Goal: Task Accomplishment & Management: Use online tool/utility

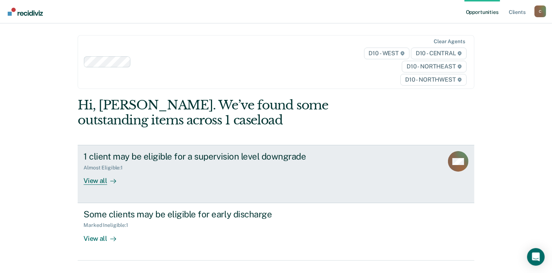
click at [95, 182] on div "View all" at bounding box center [104, 178] width 41 height 14
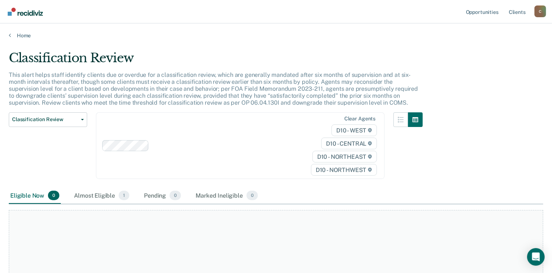
click at [133, 146] on div "Clear agents D10 - WEST D10 - CENTRAL D10 - NORTHEAST D10 - NORTHWEST" at bounding box center [240, 146] width 289 height 67
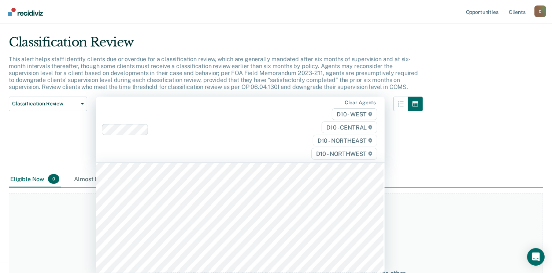
scroll to position [770, 0]
click at [91, 142] on div "Classification Review Classification Review Early Discharge Minimum Telephone R…" at bounding box center [216, 134] width 414 height 75
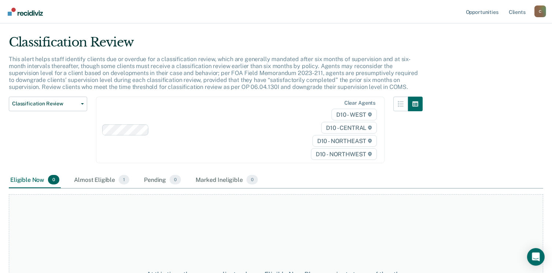
click at [348, 114] on span "D10 - WEST" at bounding box center [354, 115] width 45 height 12
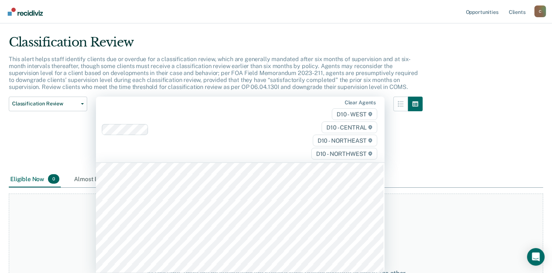
scroll to position [440, 0]
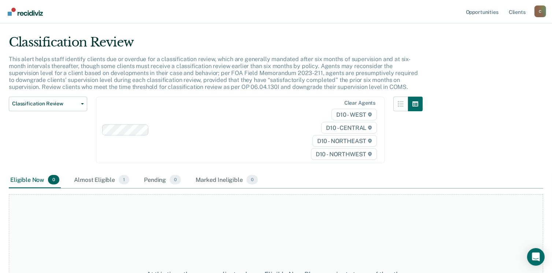
click at [342, 129] on span "D10 - CENTRAL" at bounding box center [349, 128] width 56 height 12
click at [348, 126] on span "D10 - CENTRAL" at bounding box center [349, 128] width 56 height 12
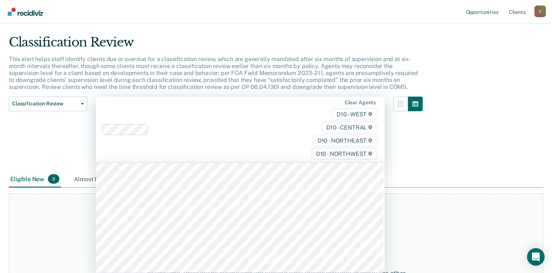
scroll to position [147, 0]
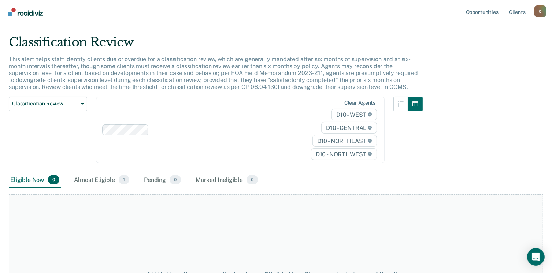
click at [337, 155] on span "D10 - NORTHWEST" at bounding box center [344, 154] width 66 height 12
click at [337, 154] on span "D10 - NORTHWEST" at bounding box center [344, 154] width 66 height 12
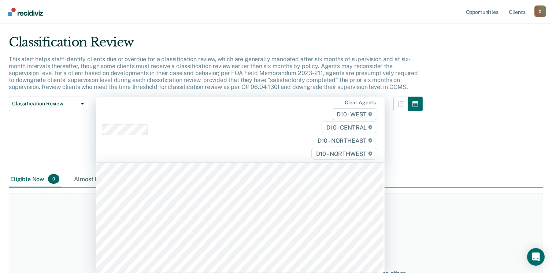
scroll to position [293, 0]
click at [337, 152] on span "D10 - NORTHWEST" at bounding box center [345, 154] width 66 height 12
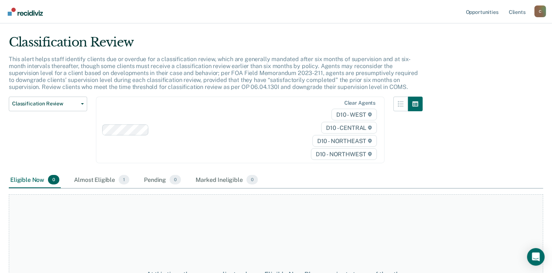
click at [337, 152] on span "D10 - NORTHWEST" at bounding box center [344, 154] width 66 height 12
click at [337, 141] on span "D10 - NORTHEAST" at bounding box center [345, 141] width 65 height 12
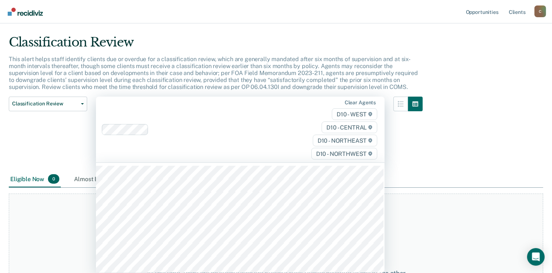
click at [337, 141] on span "D10 - NORTHEAST" at bounding box center [345, 141] width 65 height 12
click at [346, 128] on span "D10 - CENTRAL" at bounding box center [350, 128] width 56 height 12
click at [349, 114] on span "D10 - WEST" at bounding box center [354, 115] width 45 height 12
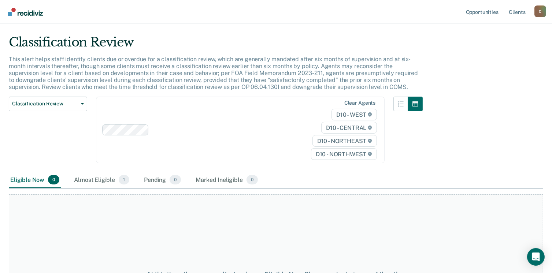
click at [349, 113] on span "D10 - WEST" at bounding box center [354, 115] width 45 height 12
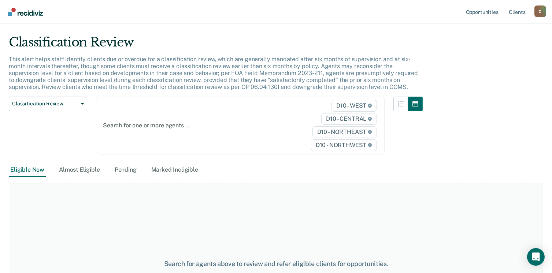
click at [484, 154] on div "Classification Review This alert helps staff identify clients due or overdue fo…" at bounding box center [276, 119] width 535 height 168
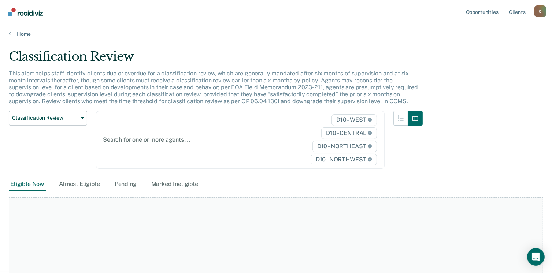
scroll to position [0, 0]
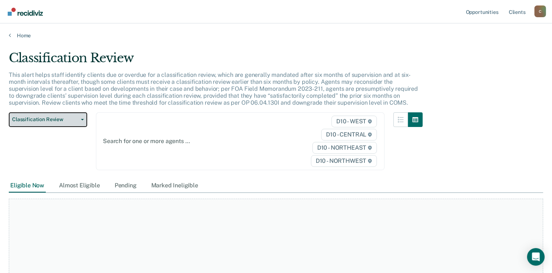
click at [56, 120] on span "Classification Review" at bounding box center [45, 120] width 66 height 6
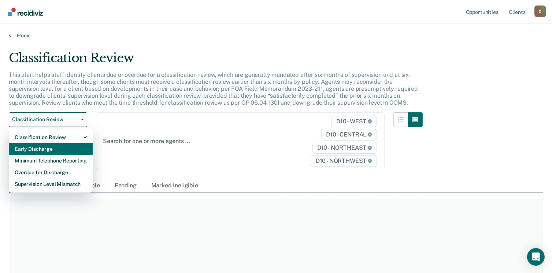
click at [37, 148] on div "Early Discharge" at bounding box center [51, 149] width 72 height 12
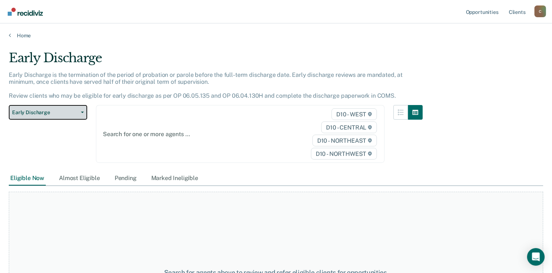
click at [76, 107] on button "Early Discharge" at bounding box center [48, 112] width 78 height 15
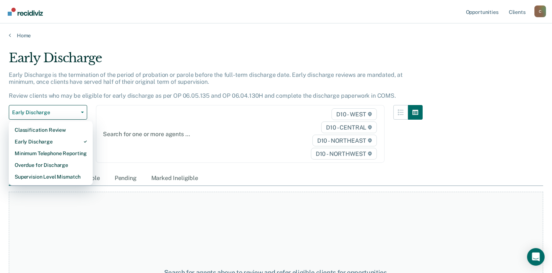
click at [456, 121] on div "Early Discharge Early Discharge is the termination of the period of probation o…" at bounding box center [276, 135] width 535 height 168
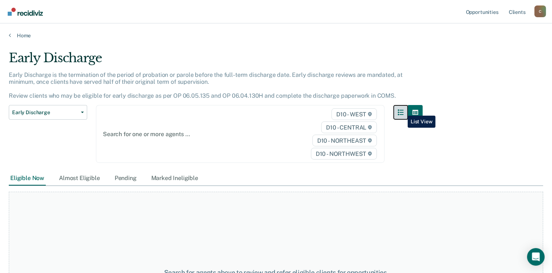
click at [403, 110] on icon "button" at bounding box center [401, 113] width 6 height 6
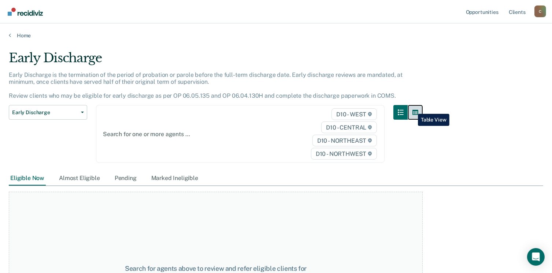
click at [413, 109] on button "button" at bounding box center [415, 112] width 15 height 15
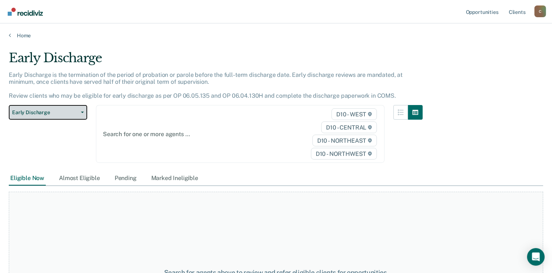
click at [80, 112] on span "button" at bounding box center [81, 112] width 6 height 1
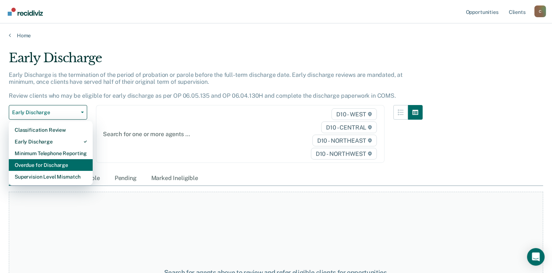
click at [44, 164] on div "Overdue for Discharge" at bounding box center [51, 165] width 72 height 12
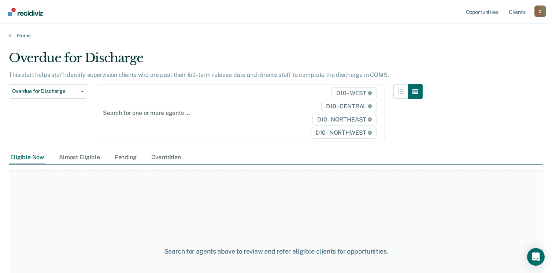
click at [346, 93] on span "D10 - WEST" at bounding box center [354, 94] width 45 height 12
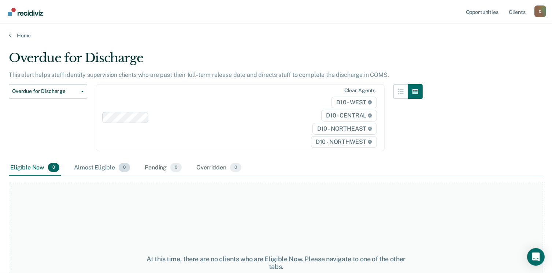
click at [122, 167] on span "0" at bounding box center [124, 168] width 11 height 10
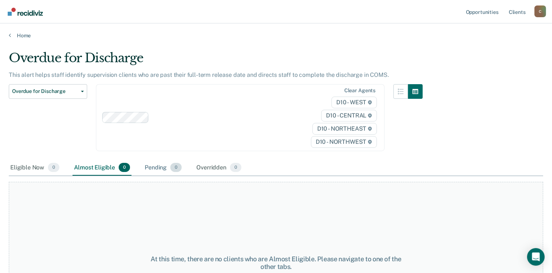
click at [161, 168] on div "Pending 0" at bounding box center [163, 168] width 40 height 16
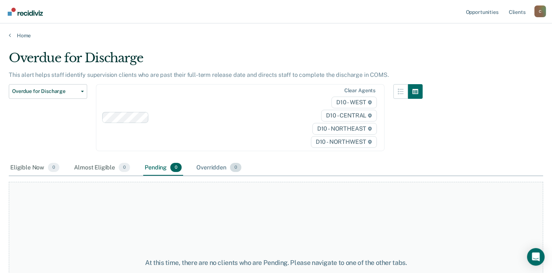
click at [230, 168] on span "0" at bounding box center [235, 168] width 11 height 10
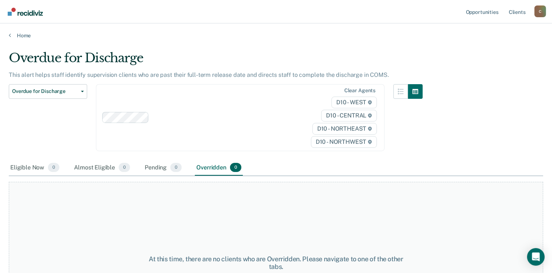
scroll to position [37, 0]
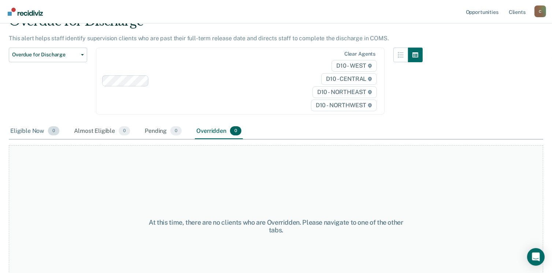
click at [30, 129] on div "Eligible Now 0" at bounding box center [35, 132] width 52 height 16
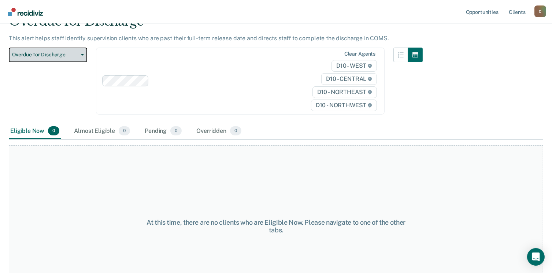
click at [80, 56] on button "Overdue for Discharge" at bounding box center [48, 55] width 78 height 15
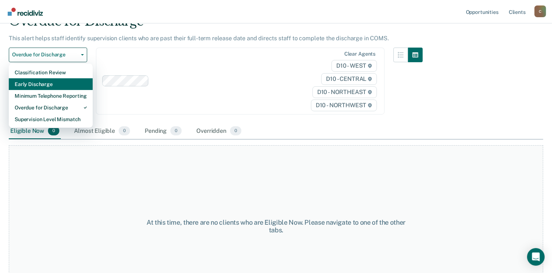
click at [36, 82] on div "Early Discharge" at bounding box center [51, 84] width 72 height 12
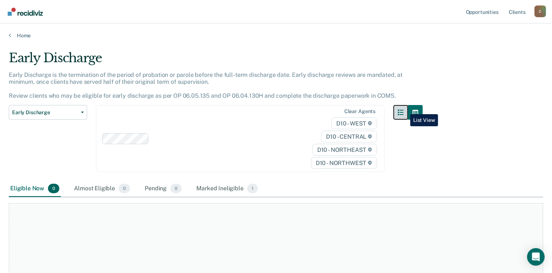
click at [404, 110] on icon "button" at bounding box center [401, 113] width 6 height 6
click at [475, 12] on link "Opportunities" at bounding box center [483, 11] width 36 height 23
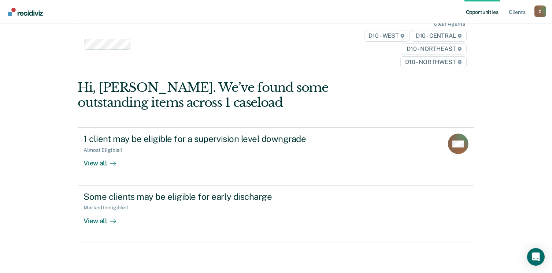
scroll to position [32, 0]
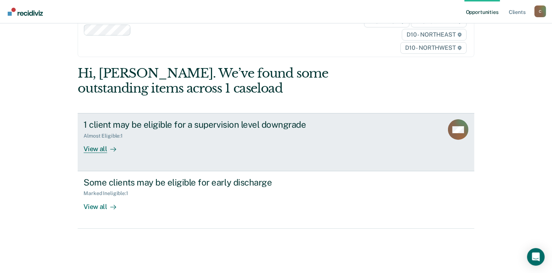
click at [96, 151] on div "View all" at bounding box center [104, 146] width 41 height 14
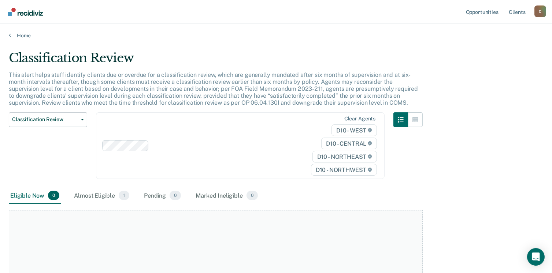
click at [25, 192] on div "Eligible Now 0" at bounding box center [35, 196] width 52 height 16
click at [91, 191] on div "Almost Eligible 1" at bounding box center [102, 196] width 58 height 16
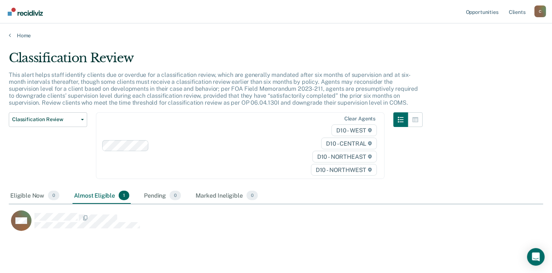
scroll to position [180, 529]
click at [186, 198] on div "Eligible Now 0 Almost Eligible 1 Pending 0 Marked Ineligible 0" at bounding box center [134, 196] width 251 height 16
click at [251, 193] on span "0" at bounding box center [252, 196] width 11 height 10
